Goal: Navigation & Orientation: Find specific page/section

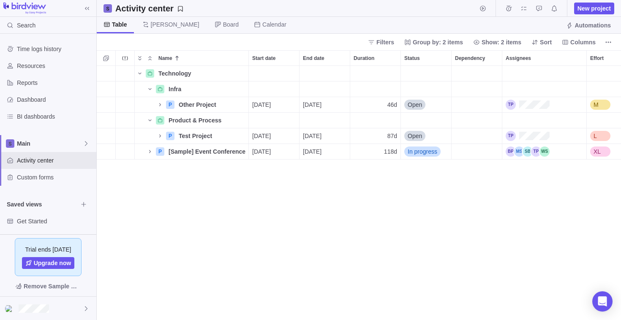
scroll to position [248, 518]
click at [48, 67] on span "Resources" at bounding box center [55, 66] width 76 height 8
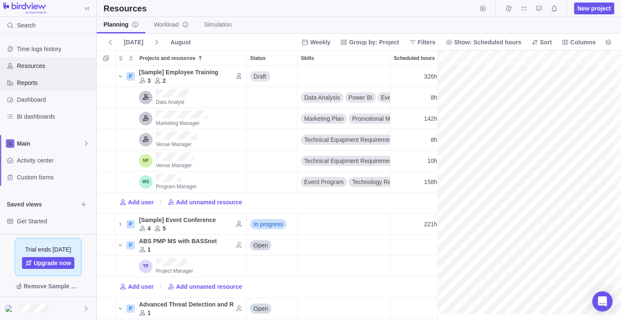
scroll to position [0, 10293]
click at [32, 84] on span "Reports" at bounding box center [55, 83] width 76 height 8
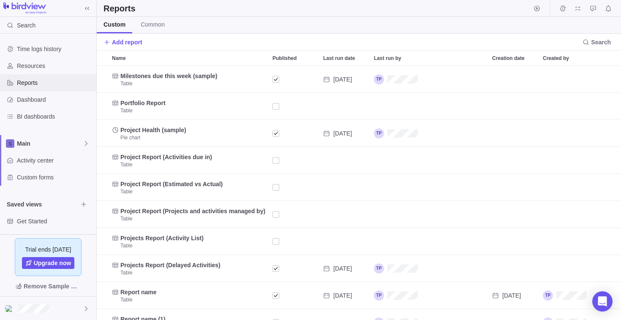
scroll to position [248, 518]
click at [48, 67] on span "Resources" at bounding box center [55, 66] width 76 height 8
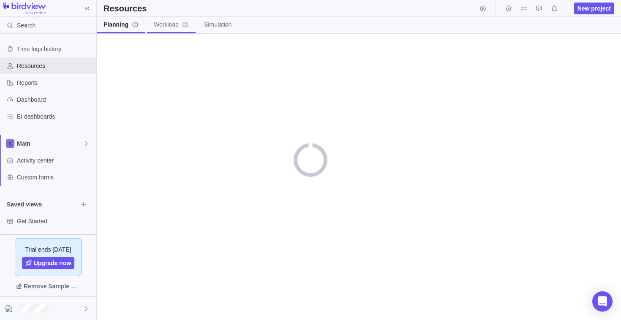
click at [158, 27] on span "Workload" at bounding box center [171, 24] width 35 height 8
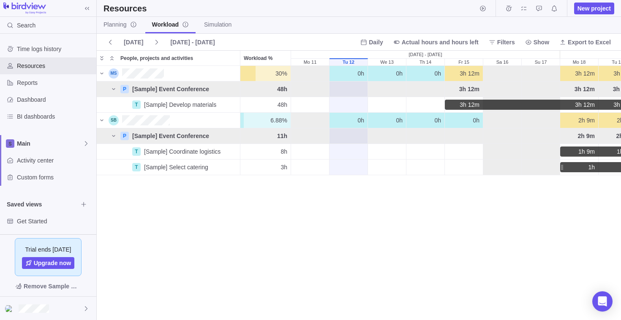
scroll to position [247, 518]
click at [120, 26] on span "Planning" at bounding box center [119, 24] width 33 height 8
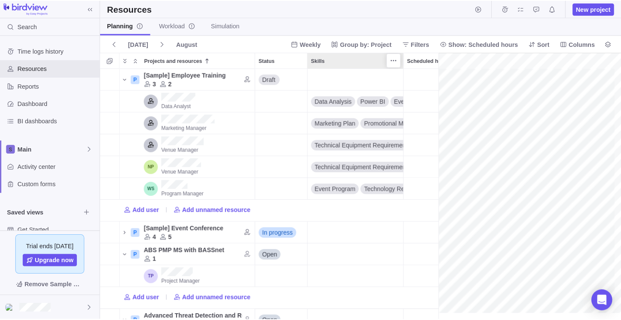
scroll to position [316, 458]
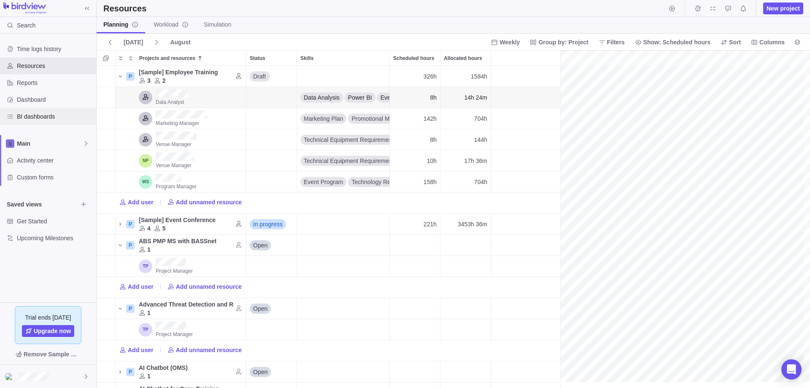
click at [31, 122] on div "BI dashboards" at bounding box center [48, 116] width 96 height 17
